Goal: Communication & Community: Ask a question

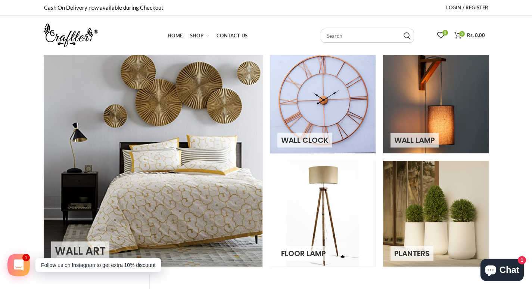
click at [213, 28] on link "Contact Us Contact Us" at bounding box center [232, 35] width 38 height 15
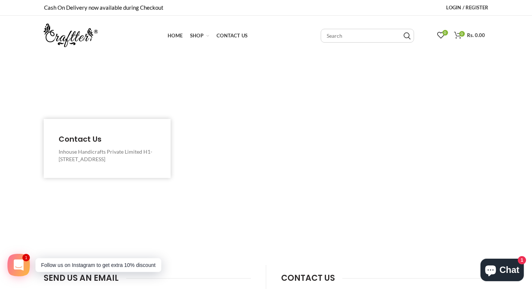
click at [213, 28] on link "Contact Us Contact Us" at bounding box center [232, 35] width 38 height 15
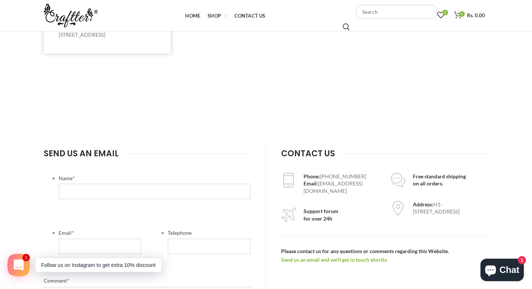
scroll to position [249, 0]
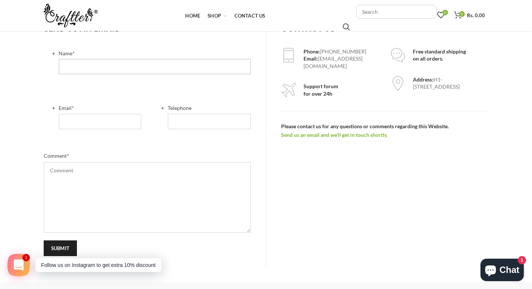
click at [97, 72] on input "text" at bounding box center [155, 67] width 192 height 16
type input "Todd W. Gillis"
type input "todd@cayugacorporation.com"
type input "8475450548"
click at [131, 172] on textarea at bounding box center [147, 197] width 207 height 71
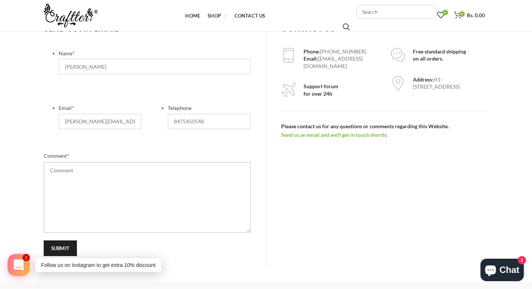
paste textarea "Hi, With values like integrity and a strong reputation, let's connect. Cayuga C…"
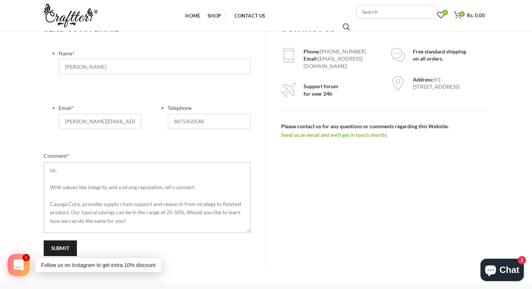
scroll to position [184, 0]
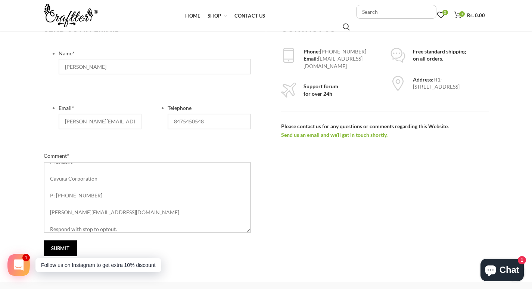
type textarea "Hi, With values like integrity and a strong reputation, let's connect. Cayuga C…"
click at [55, 247] on input "submit" at bounding box center [61, 248] width 34 height 16
